Goal: Task Accomplishment & Management: Complete application form

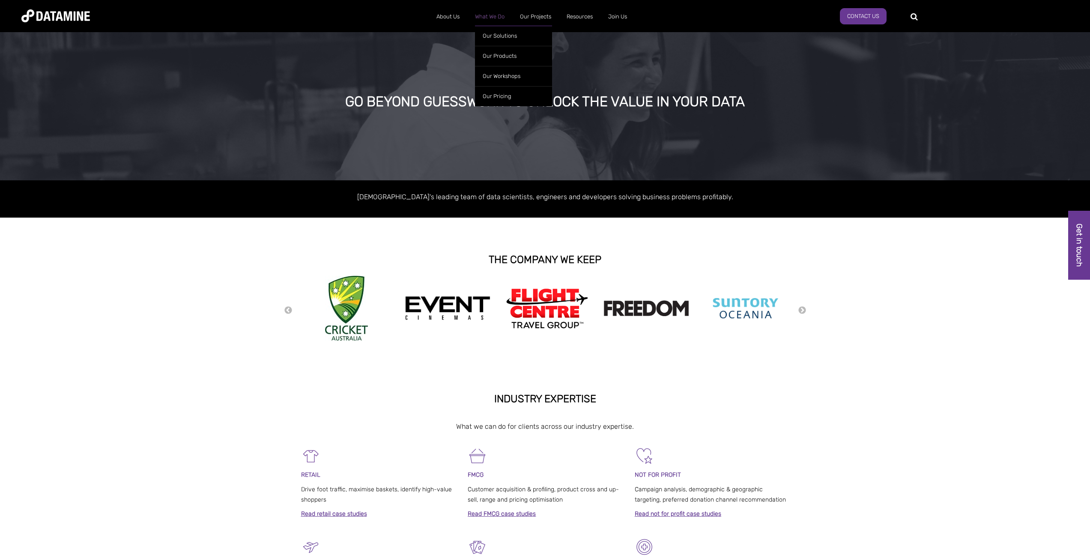
click at [487, 16] on link "What We Do" at bounding box center [489, 17] width 45 height 22
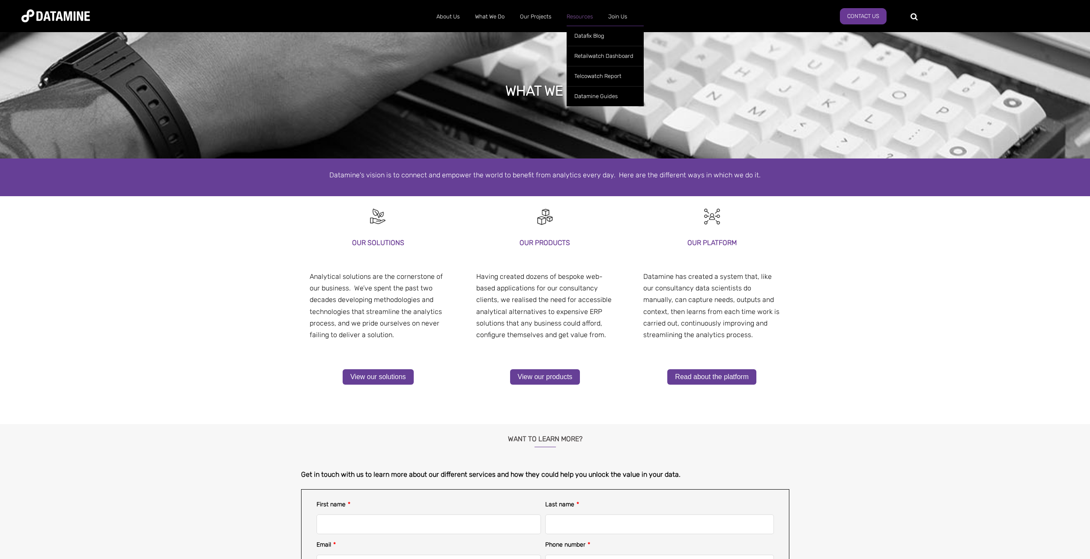
click at [584, 18] on link "Resources" at bounding box center [580, 17] width 42 height 22
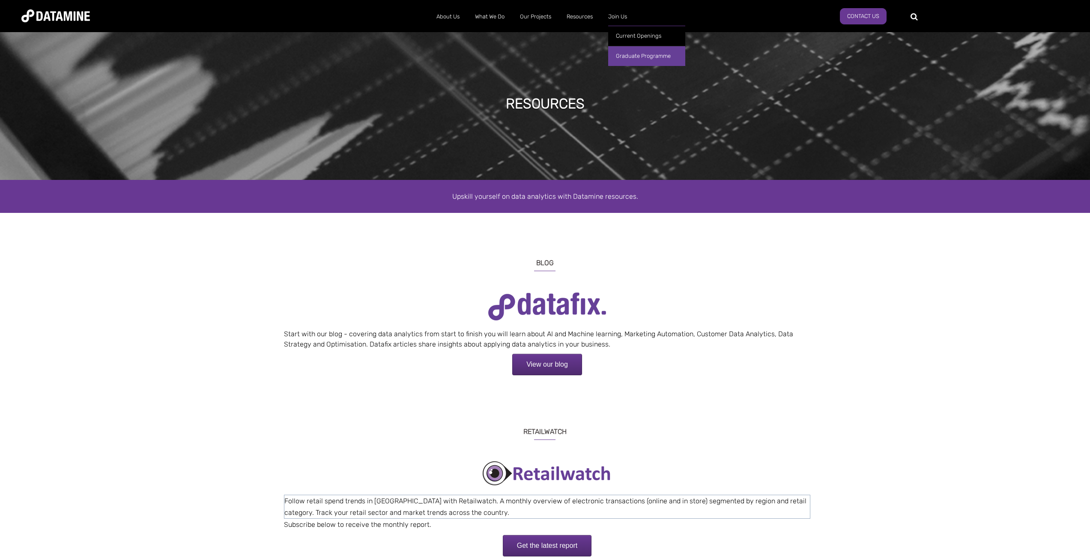
click at [632, 53] on link "Graduate Programme" at bounding box center [646, 56] width 77 height 20
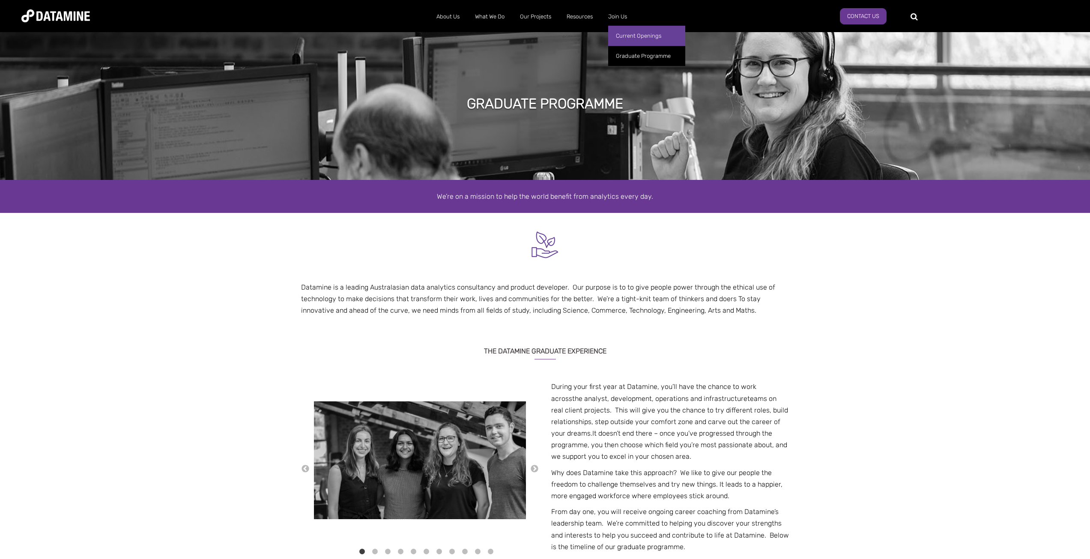
click at [630, 33] on link "Current Openings" at bounding box center [646, 36] width 77 height 20
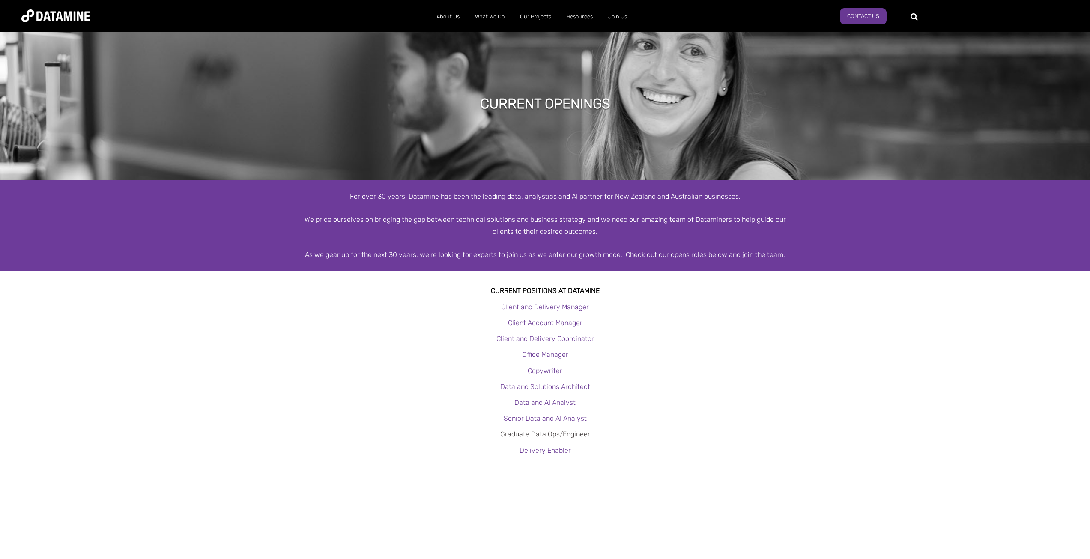
click at [559, 432] on link "Graduate Data Ops/Engineer" at bounding box center [545, 434] width 90 height 8
